Goal: Navigation & Orientation: Find specific page/section

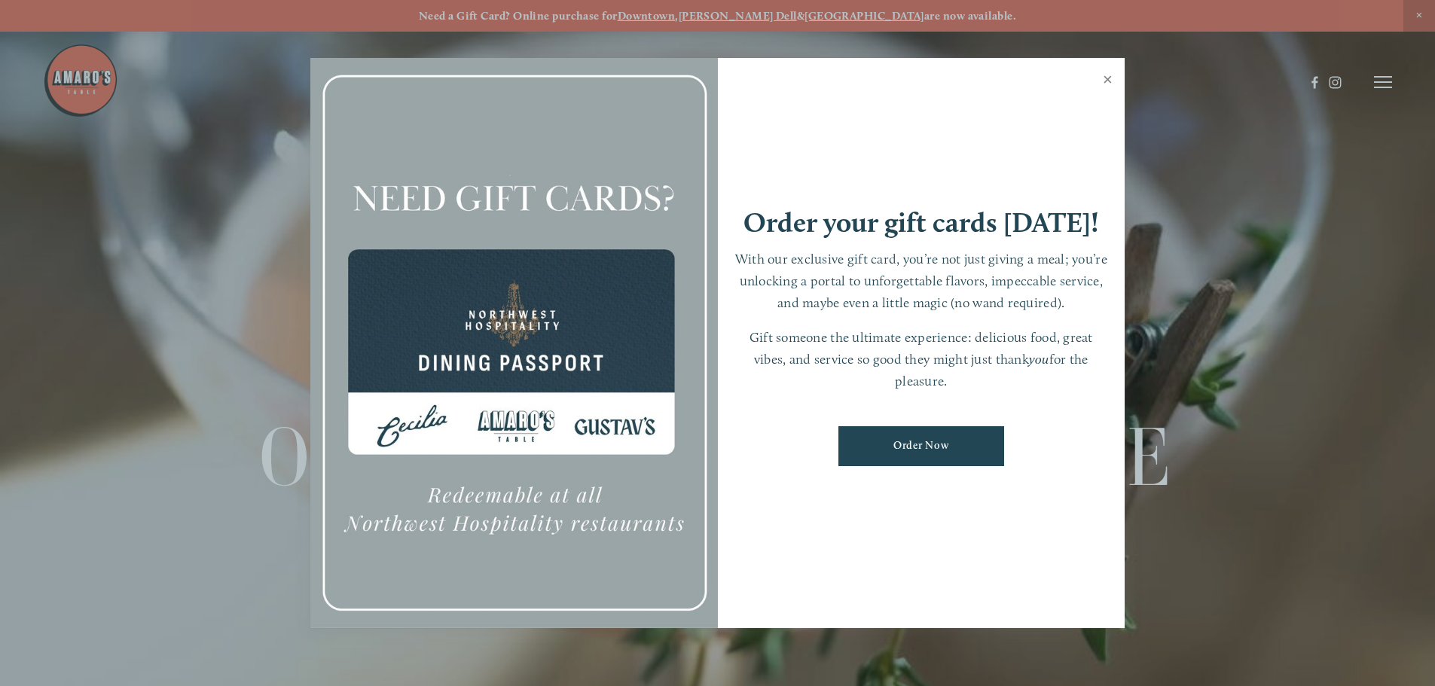
click at [1114, 76] on link "Close" at bounding box center [1107, 81] width 29 height 42
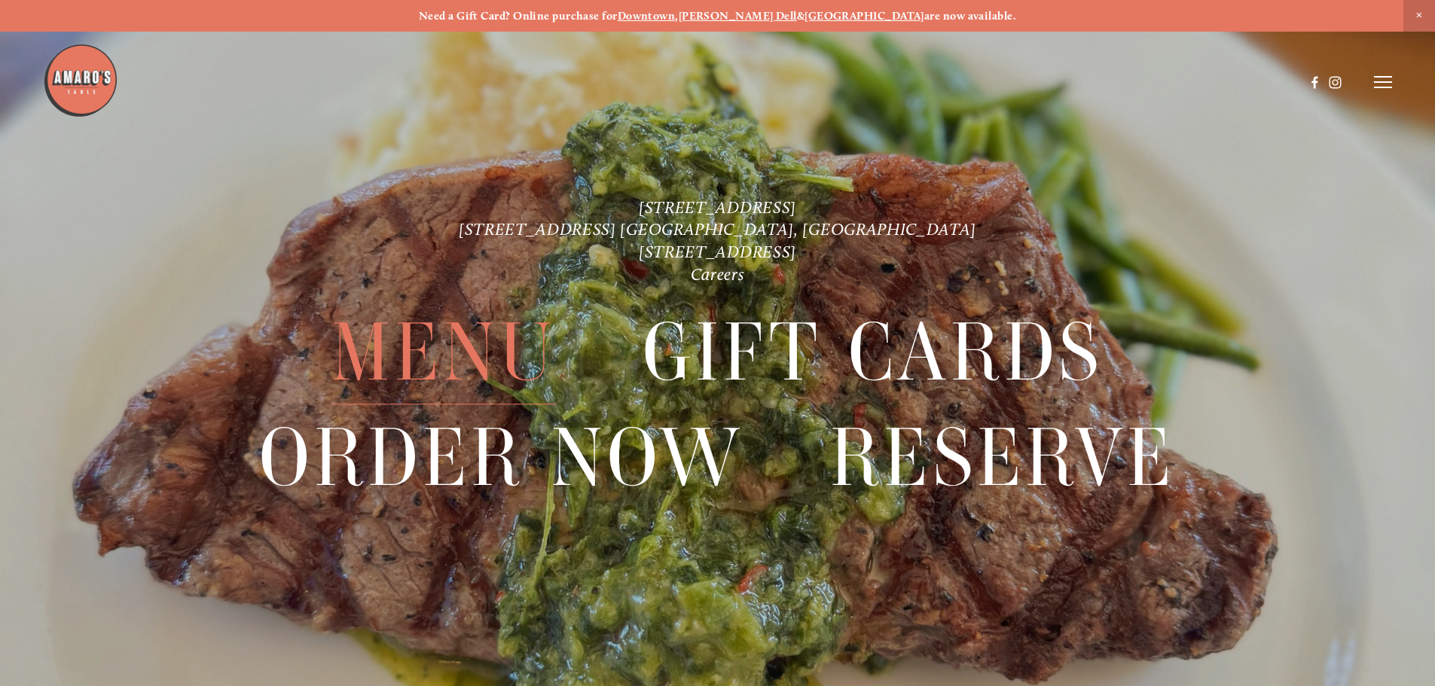
click at [458, 354] on span "Menu" at bounding box center [443, 353] width 225 height 104
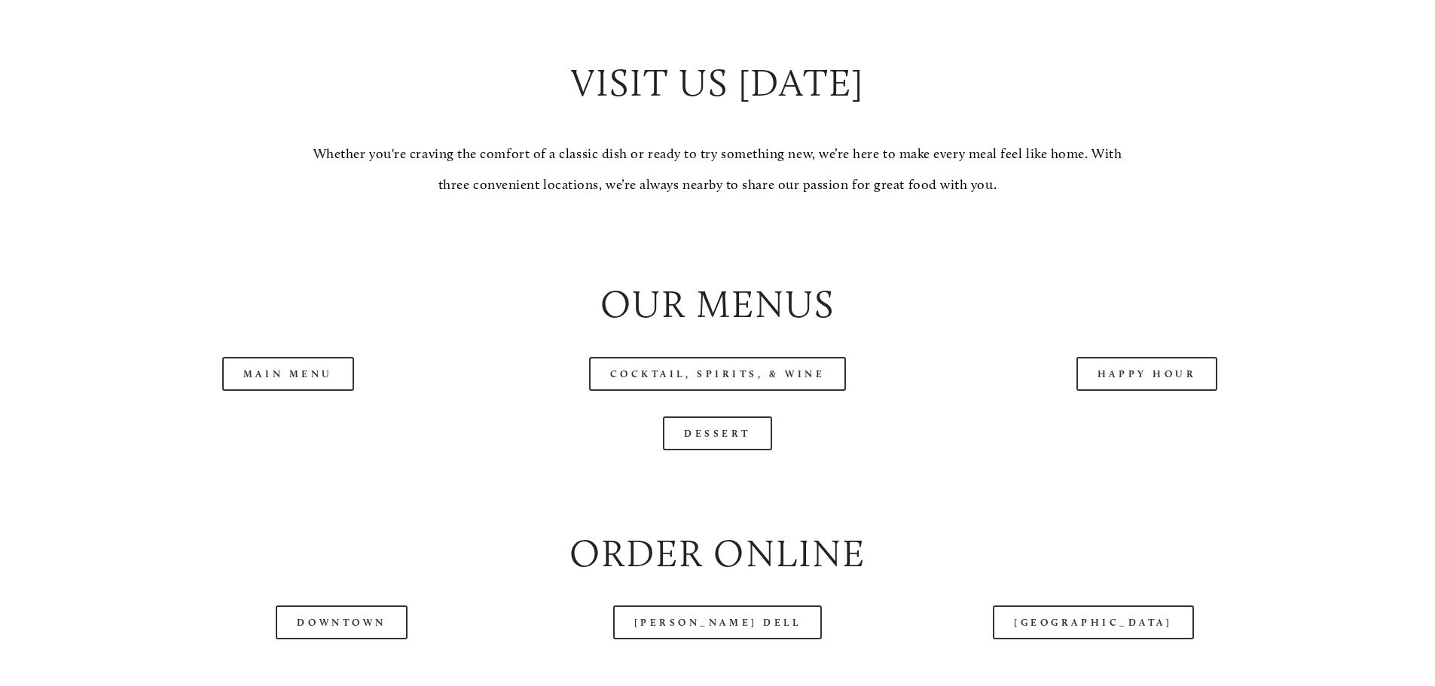
scroll to position [1582, 0]
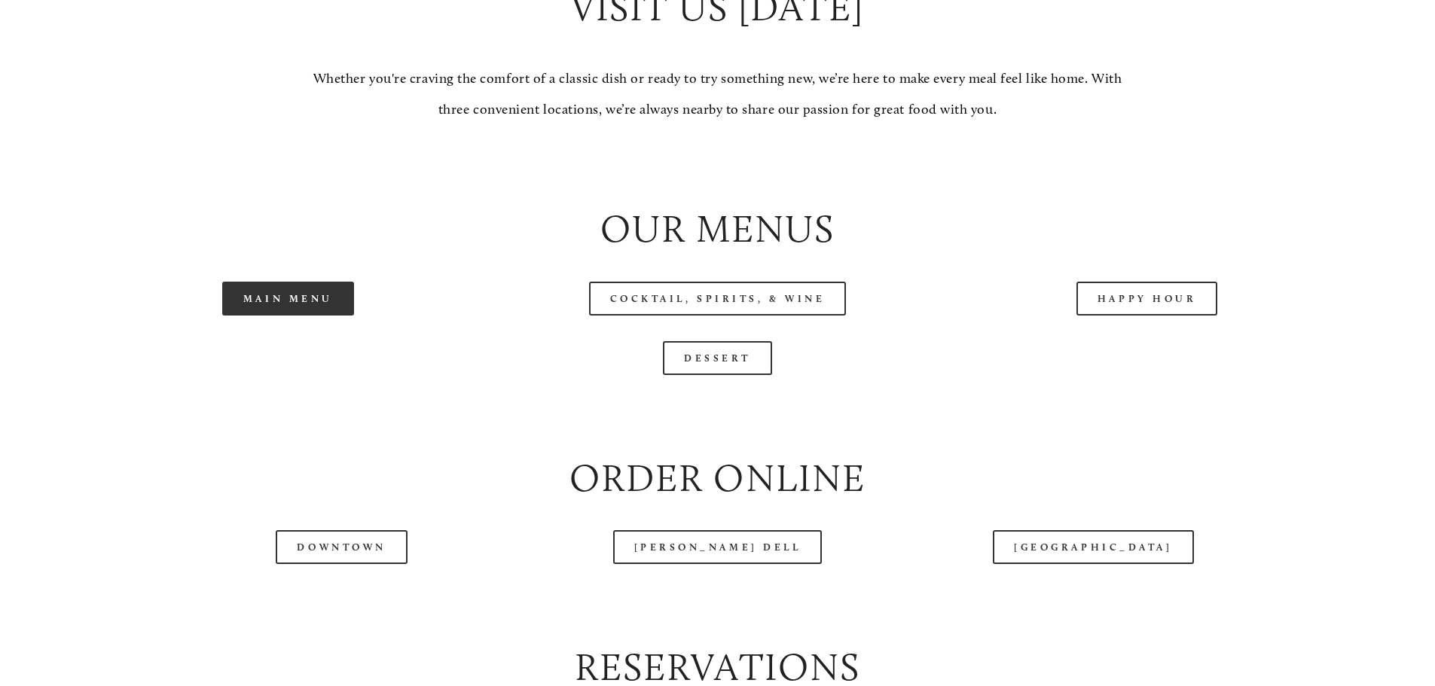
click at [301, 316] on link "Main Menu" at bounding box center [288, 299] width 132 height 34
